Goal: Information Seeking & Learning: Learn about a topic

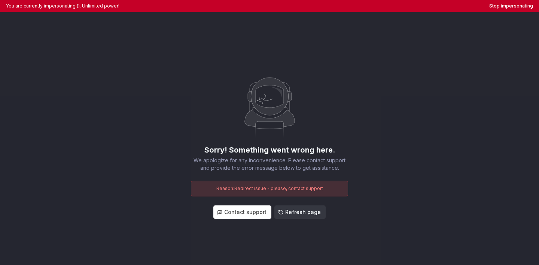
click at [293, 209] on span "Refresh page" at bounding box center [303, 211] width 36 height 7
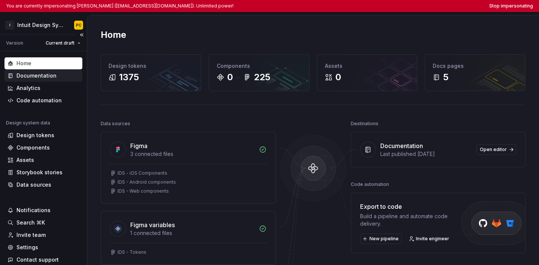
click at [48, 73] on div "Documentation" at bounding box center [36, 75] width 40 height 7
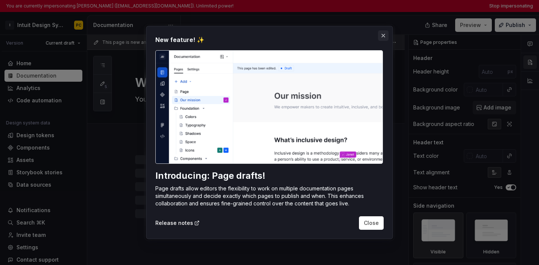
click at [288, 40] on button "button" at bounding box center [383, 35] width 10 height 10
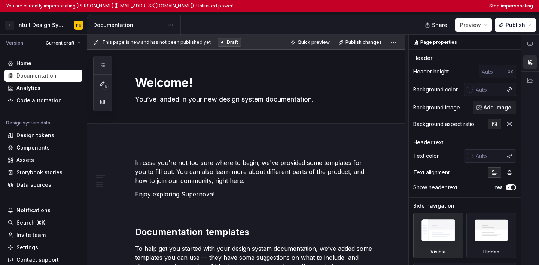
click at [288, 35] on div "This page is new and has not been published yet. Draft Quick preview Publish ch…" at bounding box center [246, 42] width 318 height 15
type textarea "*"
click at [288, 6] on button "Stop impersonating" at bounding box center [512, 6] width 44 height 6
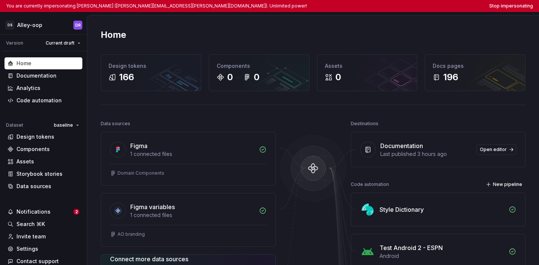
click at [500, 12] on div "DS Alley-oop DR Version Current draft Home Documentation Analytics Code automat…" at bounding box center [269, 138] width 539 height 253
click at [500, 8] on button "Stop impersonating" at bounding box center [512, 6] width 44 height 6
